Goal: Navigation & Orientation: Find specific page/section

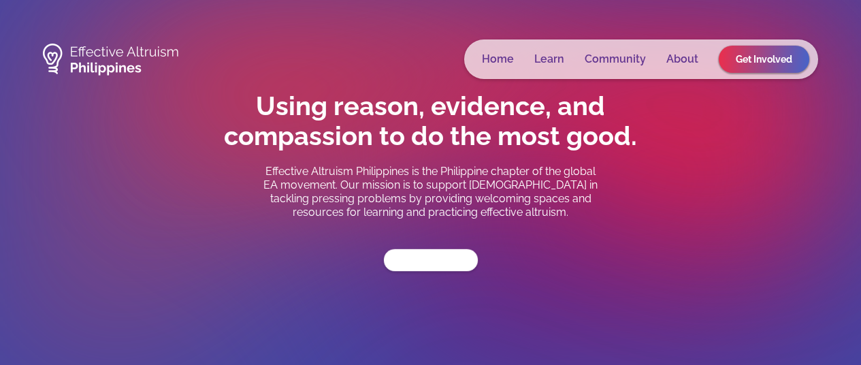
click at [432, 265] on link "Get Involved" at bounding box center [430, 260] width 94 height 22
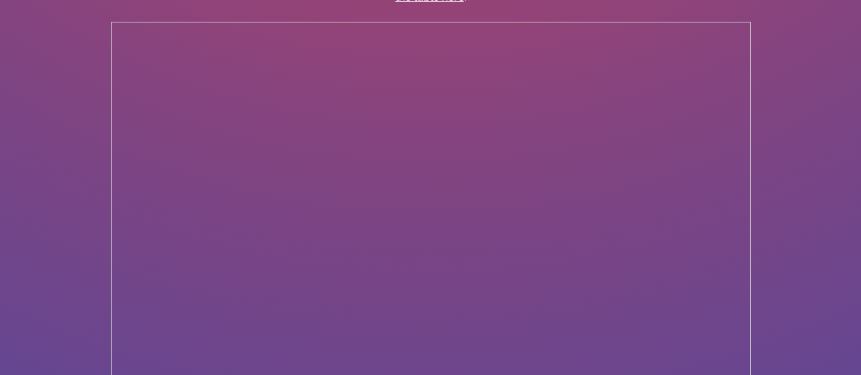
scroll to position [1225, 0]
